Goal: Task Accomplishment & Management: Use online tool/utility

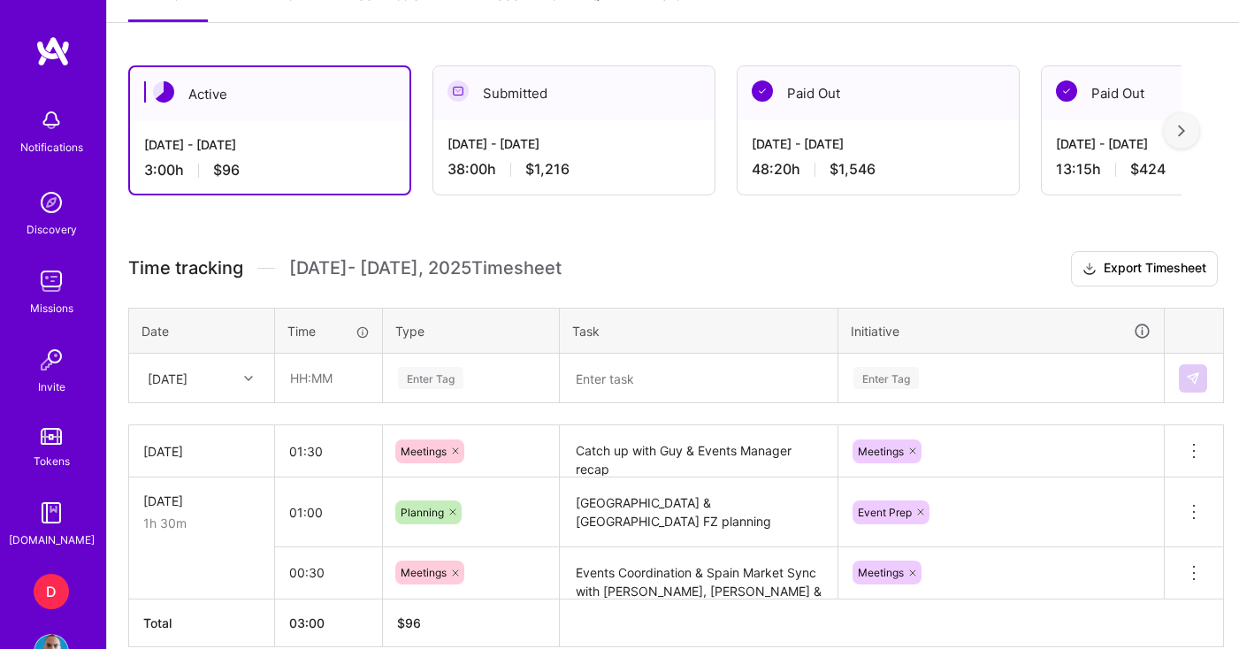
scroll to position [433, 0]
type input "01:00"
click at [188, 380] on div "[DATE]" at bounding box center [168, 378] width 40 height 19
click at [205, 392] on div "[DATE]" at bounding box center [188, 378] width 98 height 29
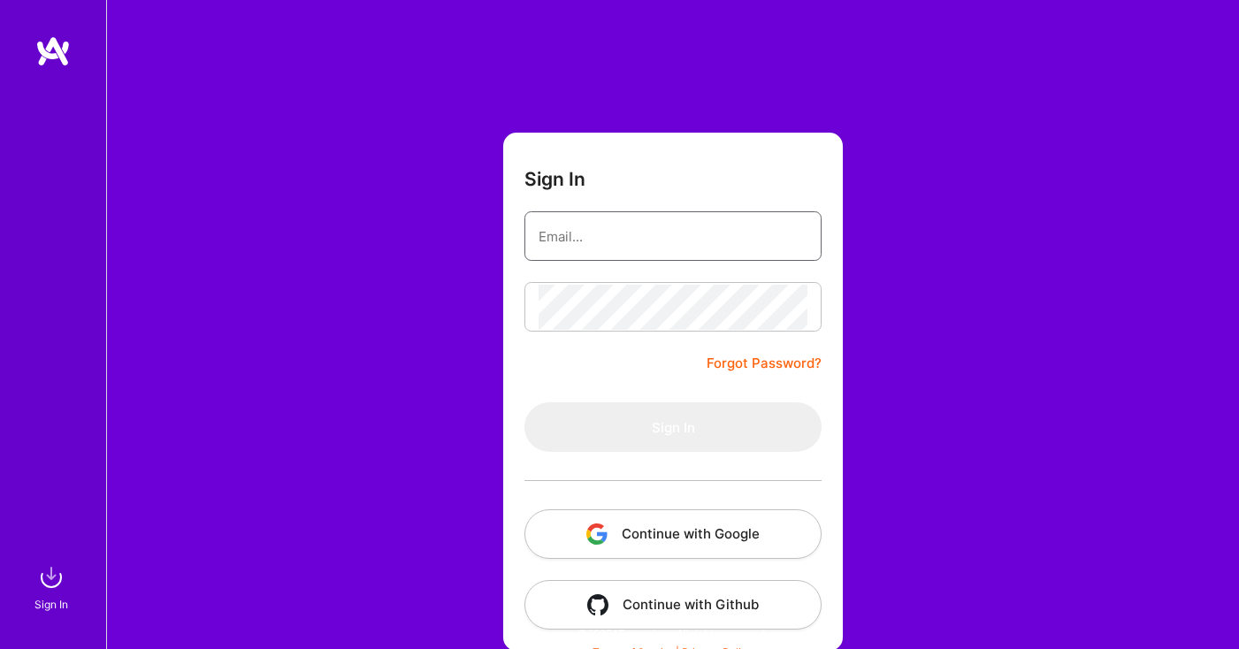
type input "[EMAIL_ADDRESS][DOMAIN_NAME]"
click at [636, 426] on button "Sign In" at bounding box center [672, 427] width 297 height 50
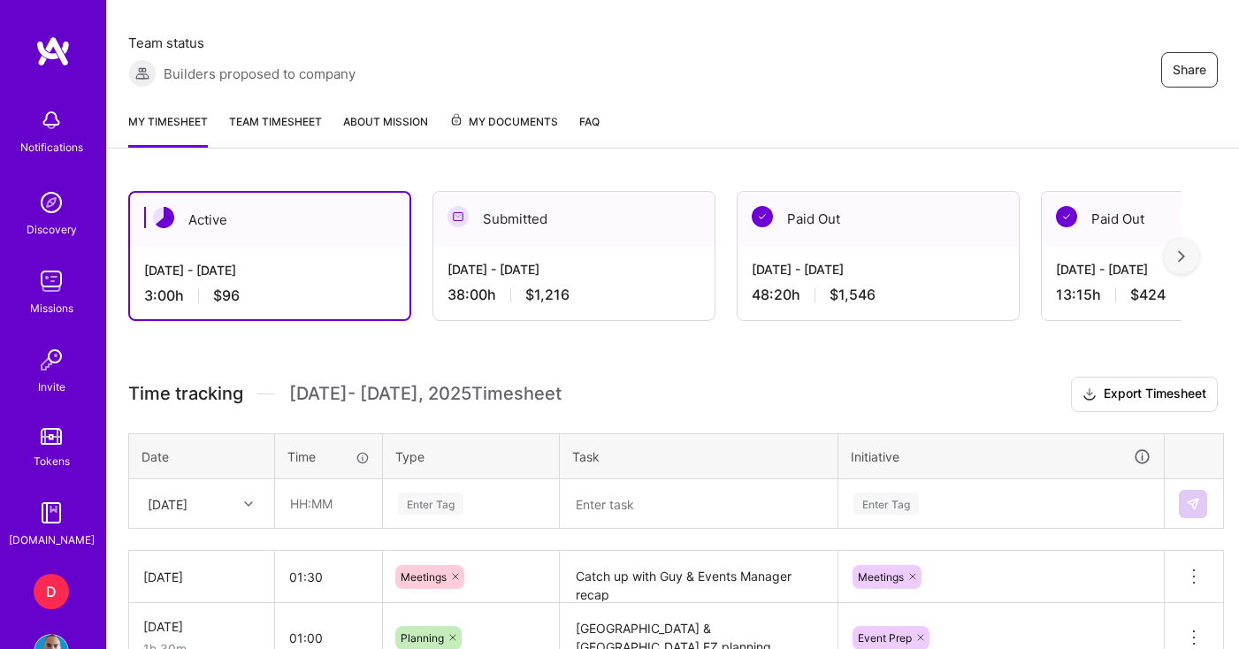
scroll to position [518, 0]
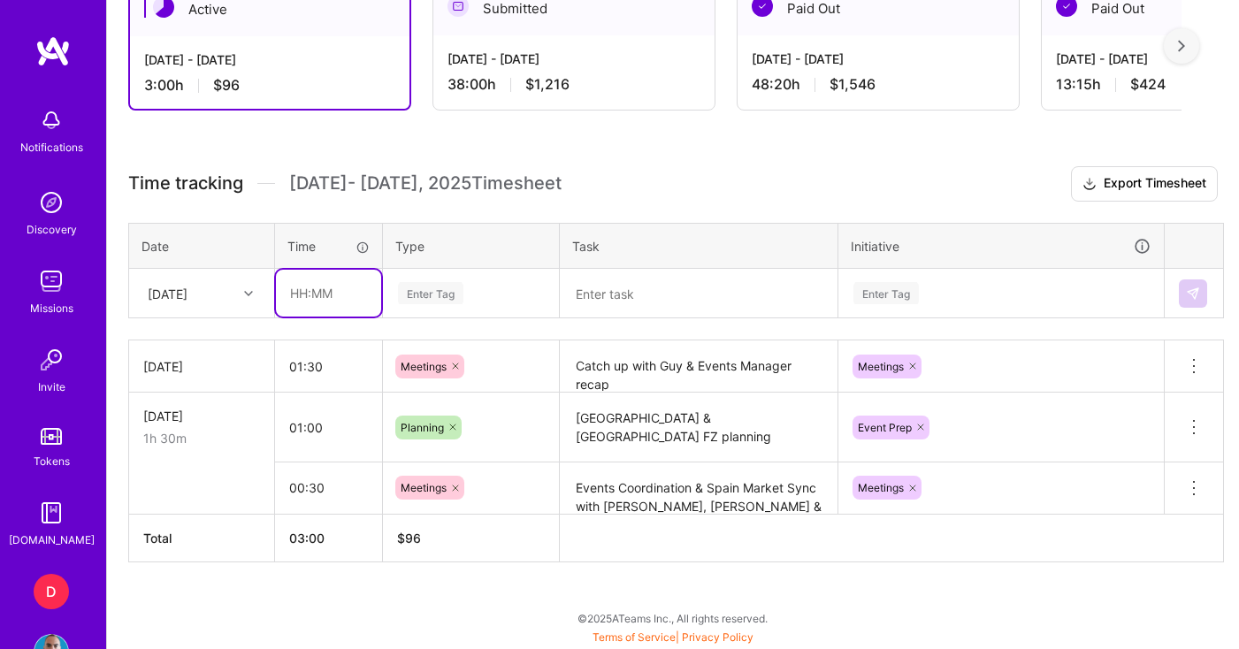
click at [360, 310] on input "text" at bounding box center [328, 293] width 105 height 47
type input "01:00"
click at [448, 287] on div "Enter Tag" at bounding box center [430, 292] width 65 height 27
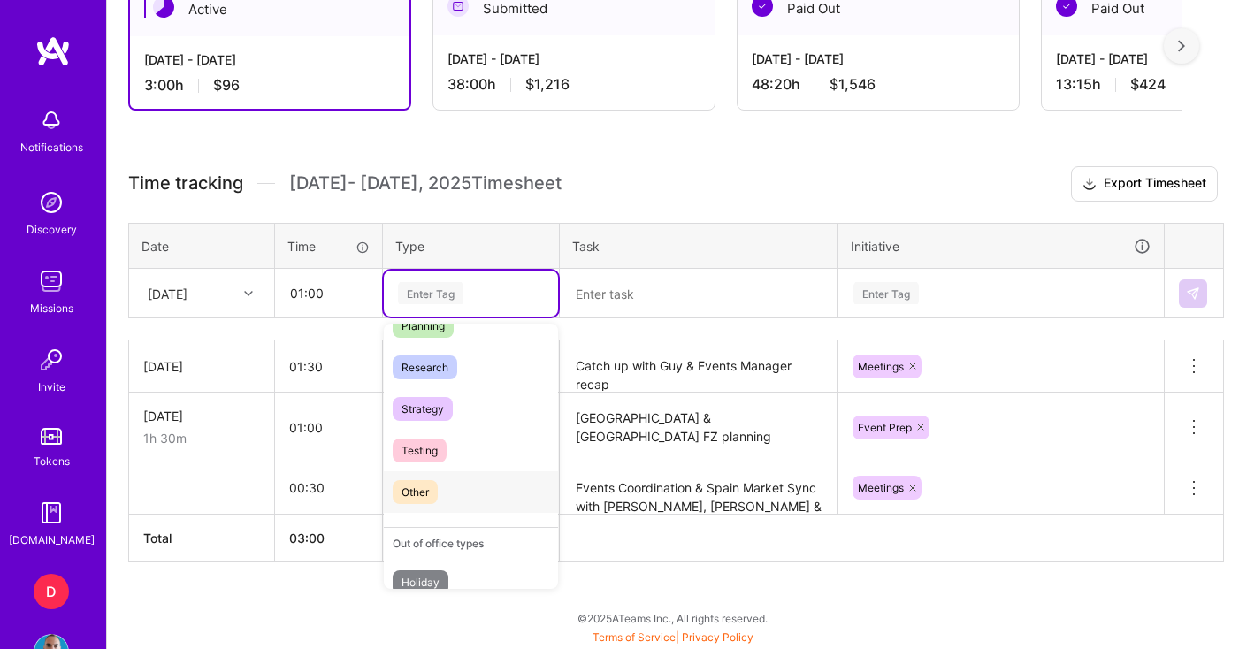
scroll to position [254, 0]
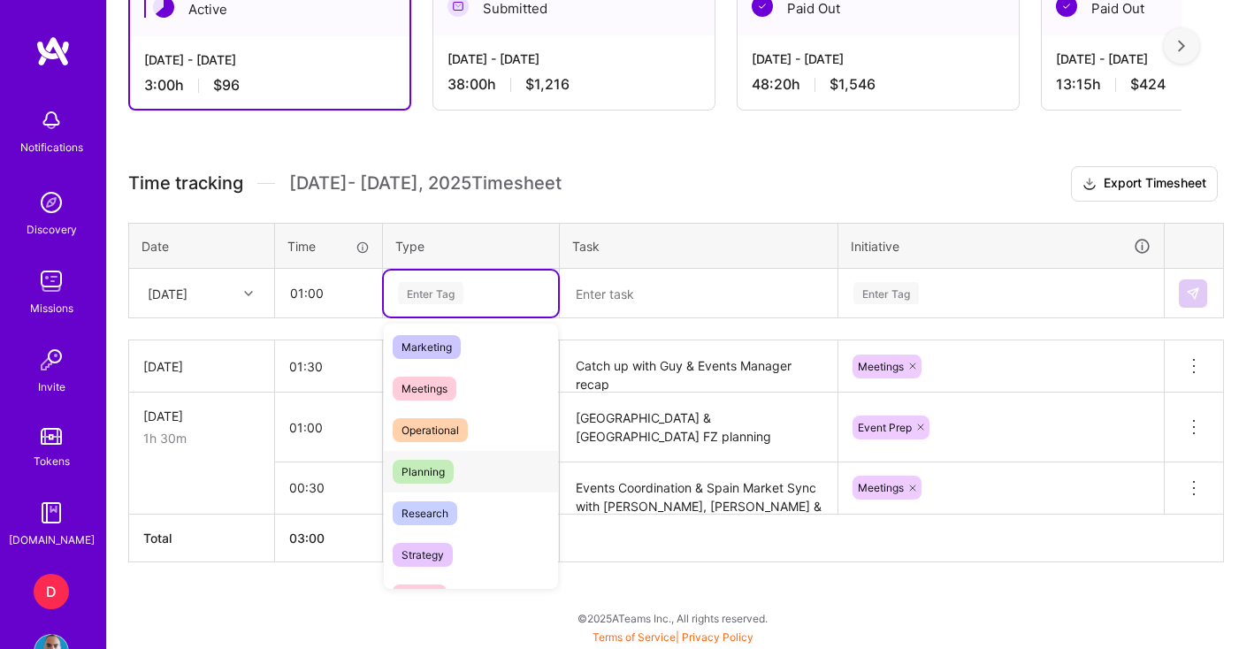
click at [447, 472] on span "Planning" at bounding box center [423, 472] width 61 height 24
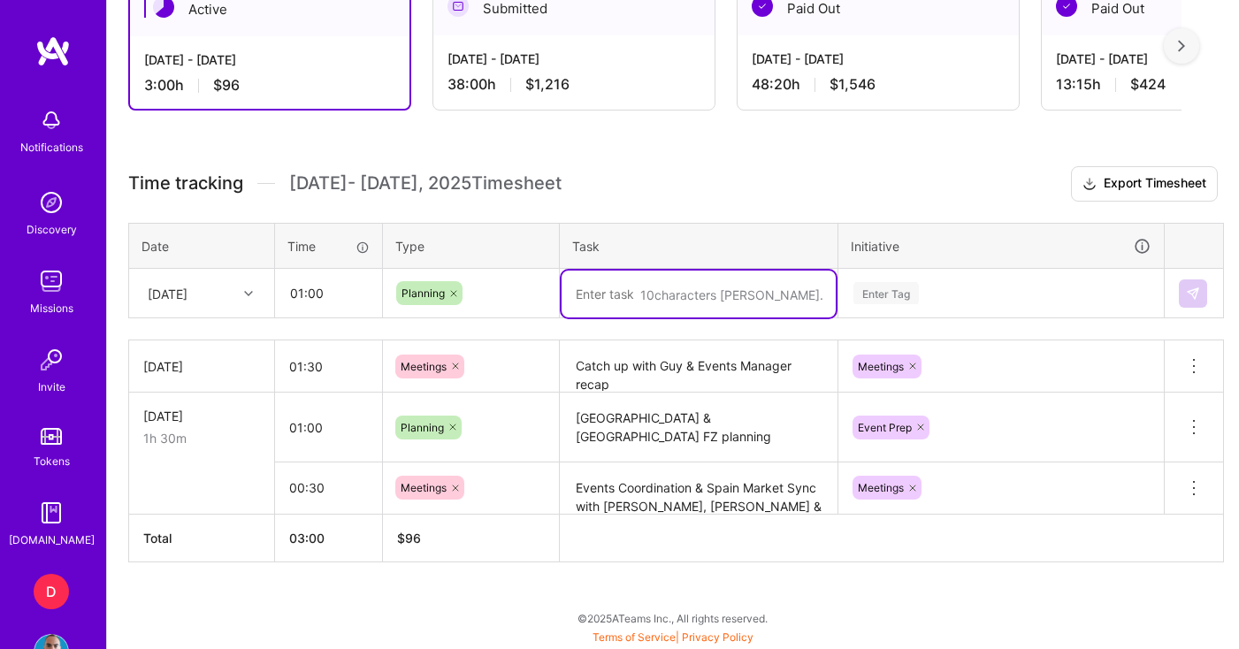
click at [626, 302] on textarea at bounding box center [699, 294] width 274 height 47
type textarea "Spain FZ activations"
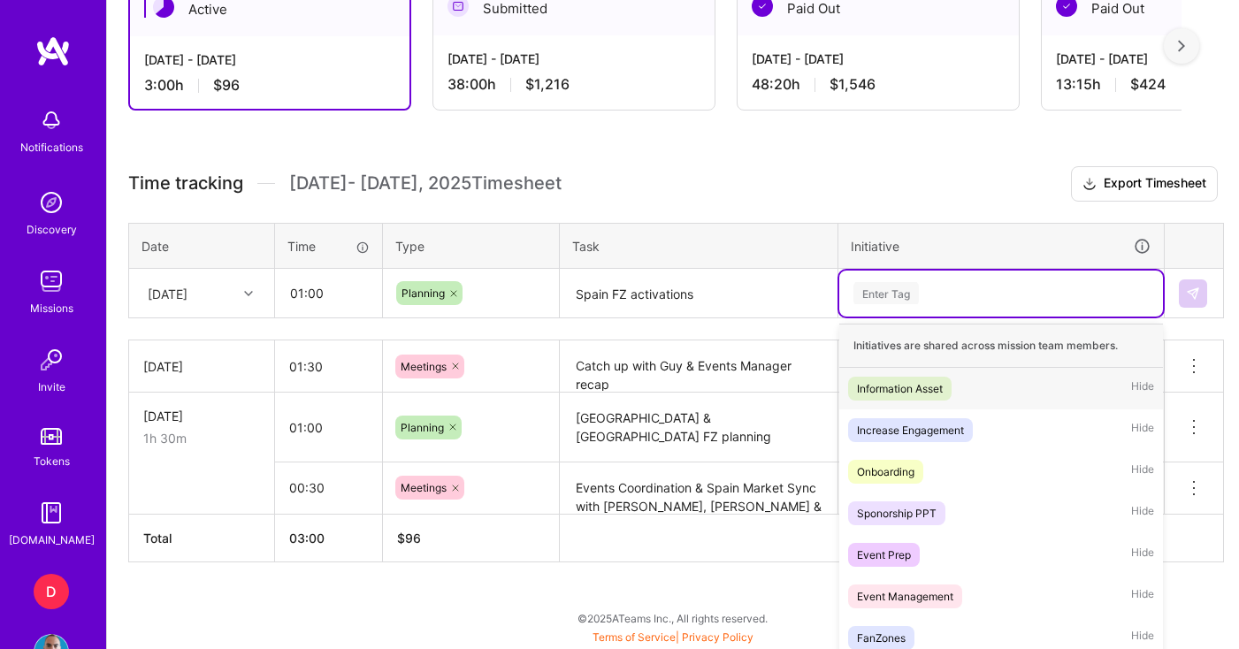
click at [1032, 298] on div "option Information Asset focused, 1 of 32. 32 results available. Use Up and Dow…" at bounding box center [1001, 294] width 324 height 46
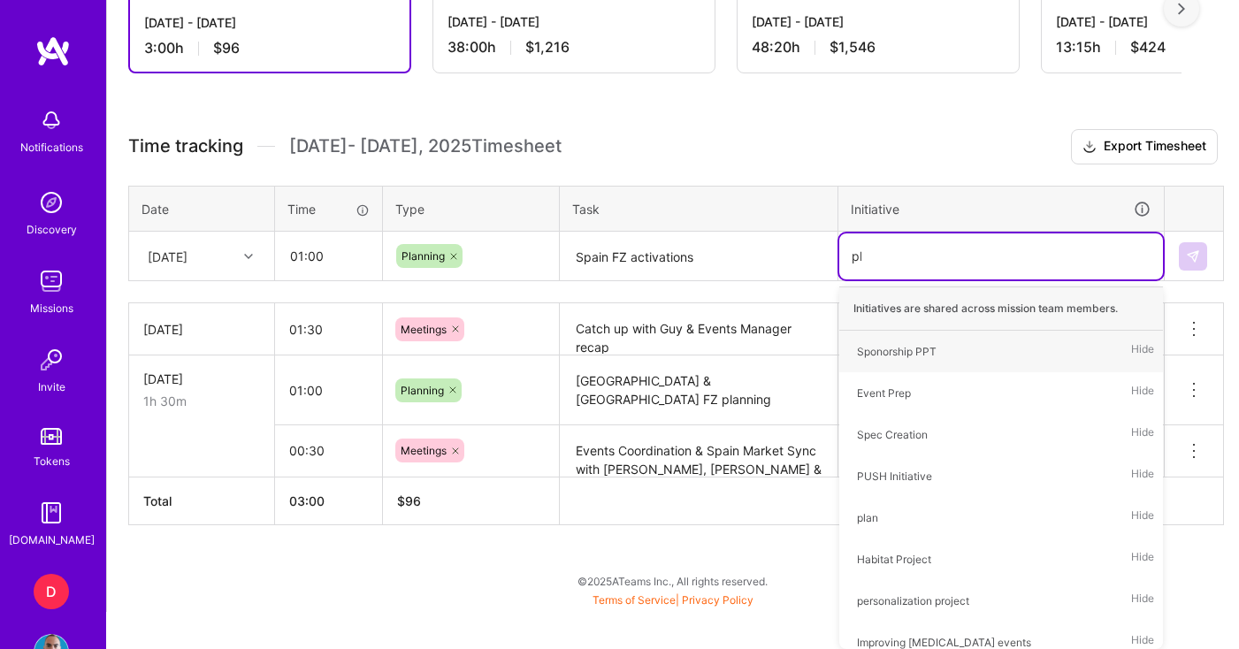
scroll to position [518, 0]
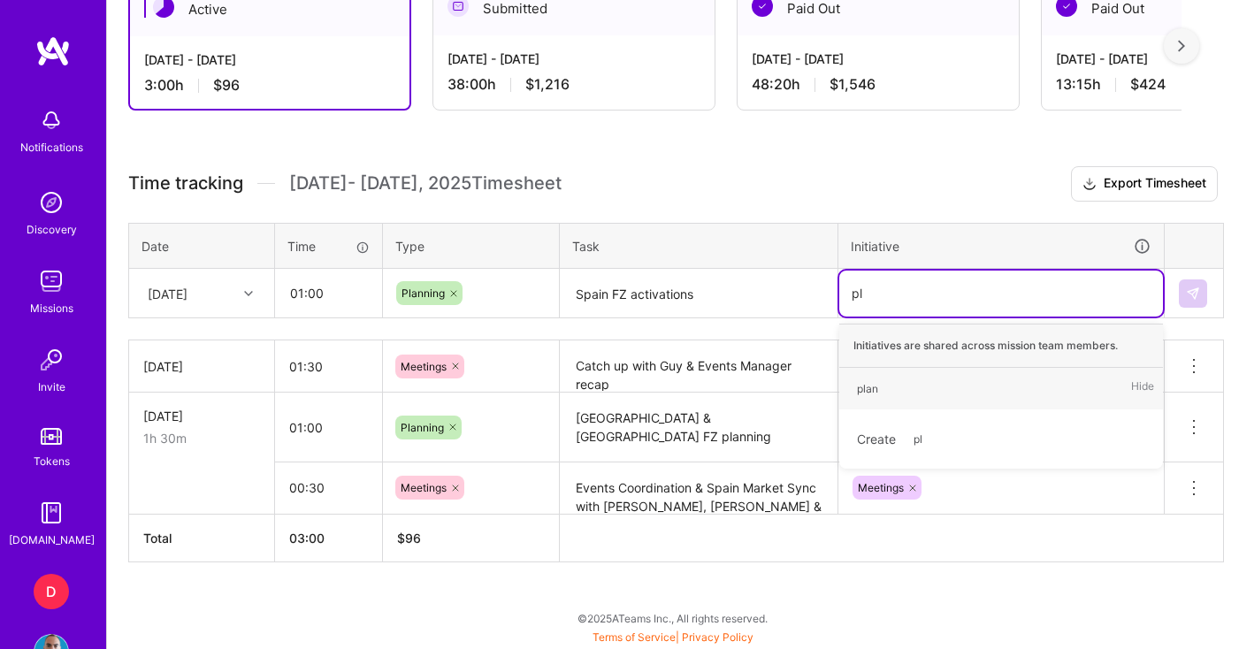
type input "pla"
click at [876, 391] on div "plan" at bounding box center [867, 388] width 21 height 19
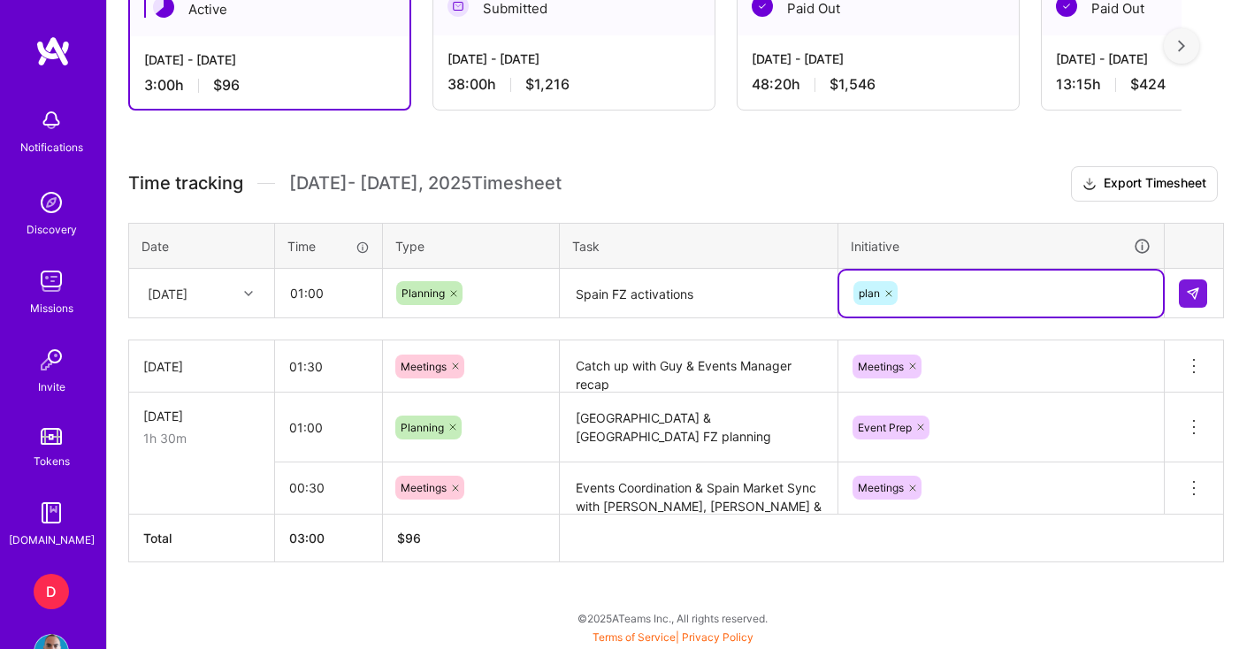
click at [888, 293] on icon at bounding box center [888, 293] width 5 height 5
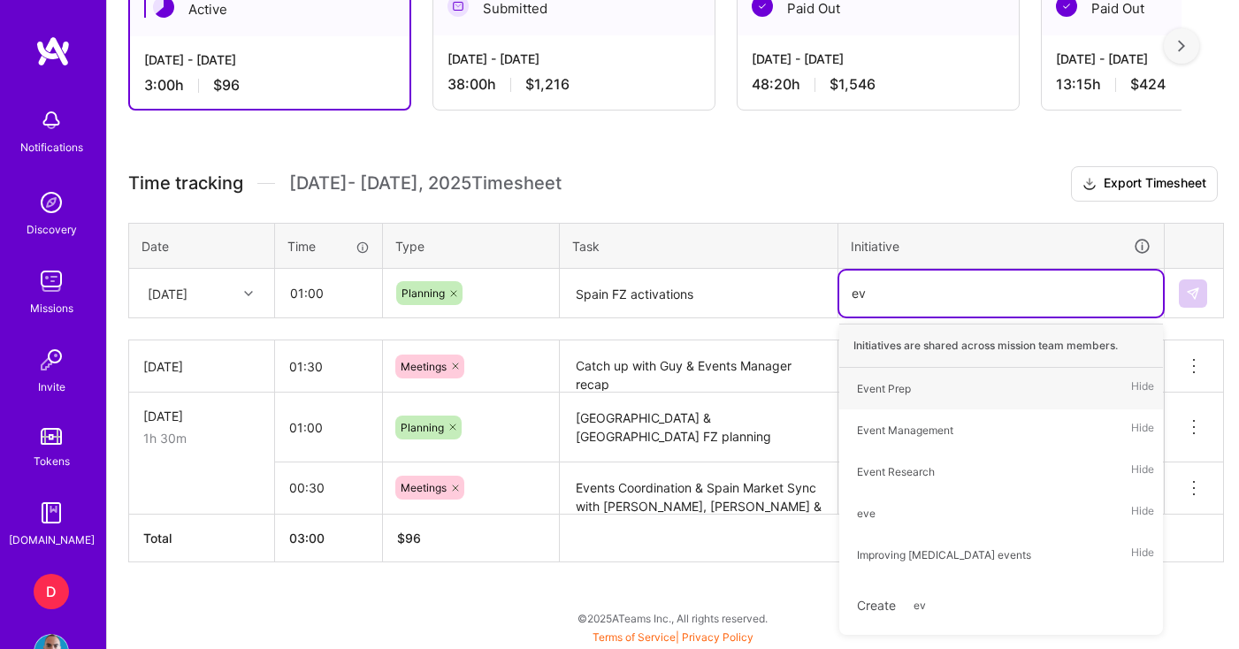
type input "eve"
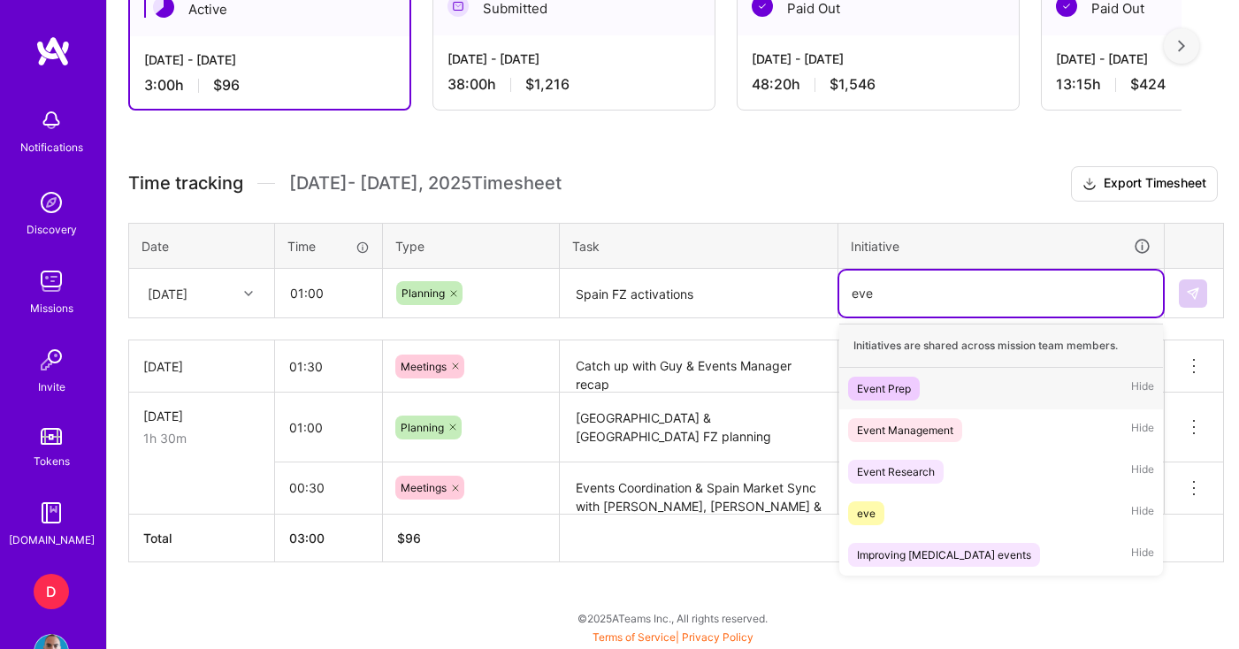
click at [907, 384] on div "Event Prep" at bounding box center [884, 388] width 54 height 19
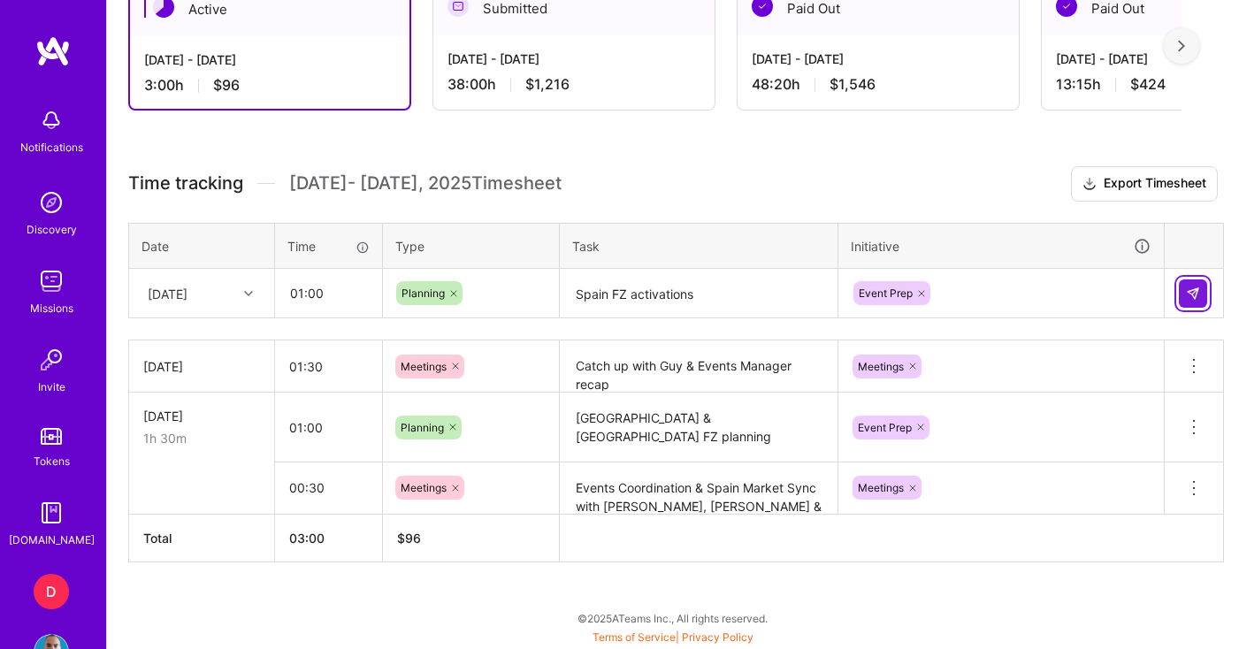
click at [1192, 295] on img at bounding box center [1193, 294] width 14 height 14
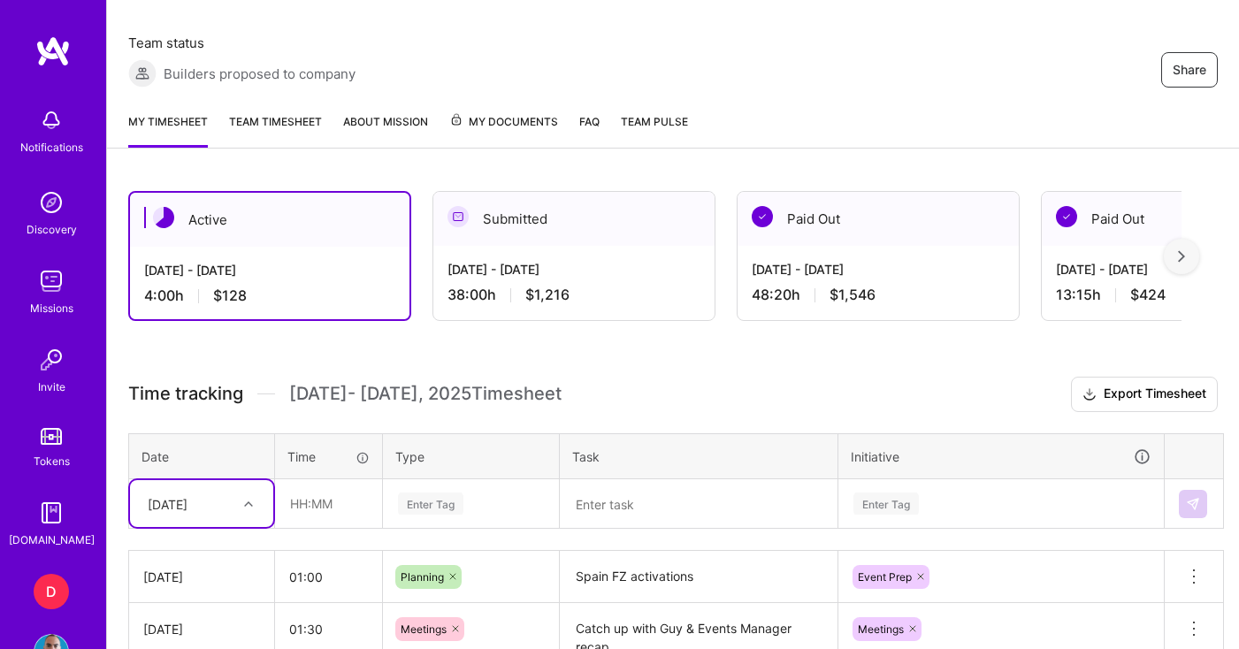
scroll to position [205, 0]
